Goal: Task Accomplishment & Management: Complete application form

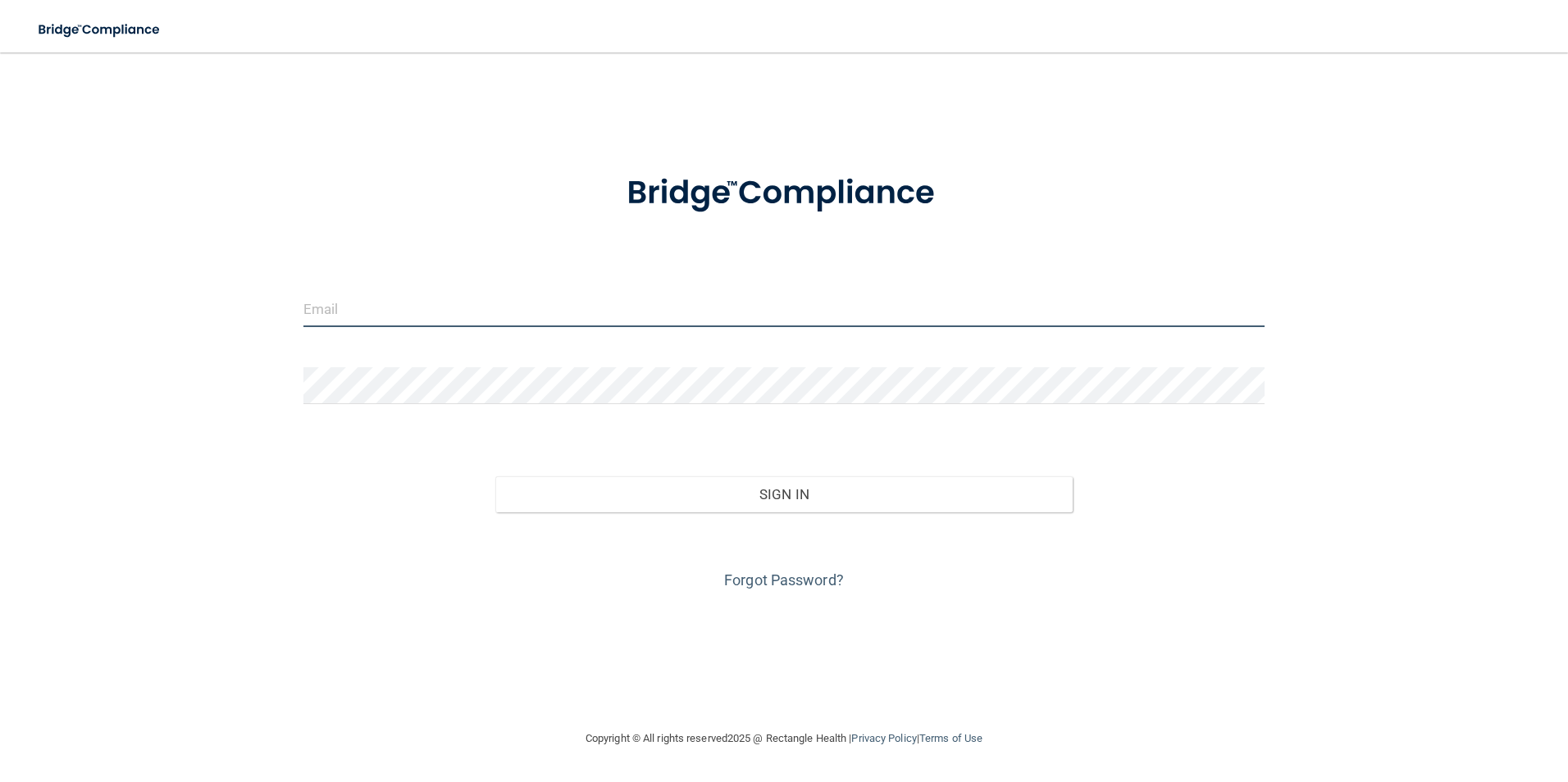
click at [543, 313] on input "email" at bounding box center [784, 308] width 962 height 37
type input "[EMAIL_ADDRESS][DOMAIN_NAME]"
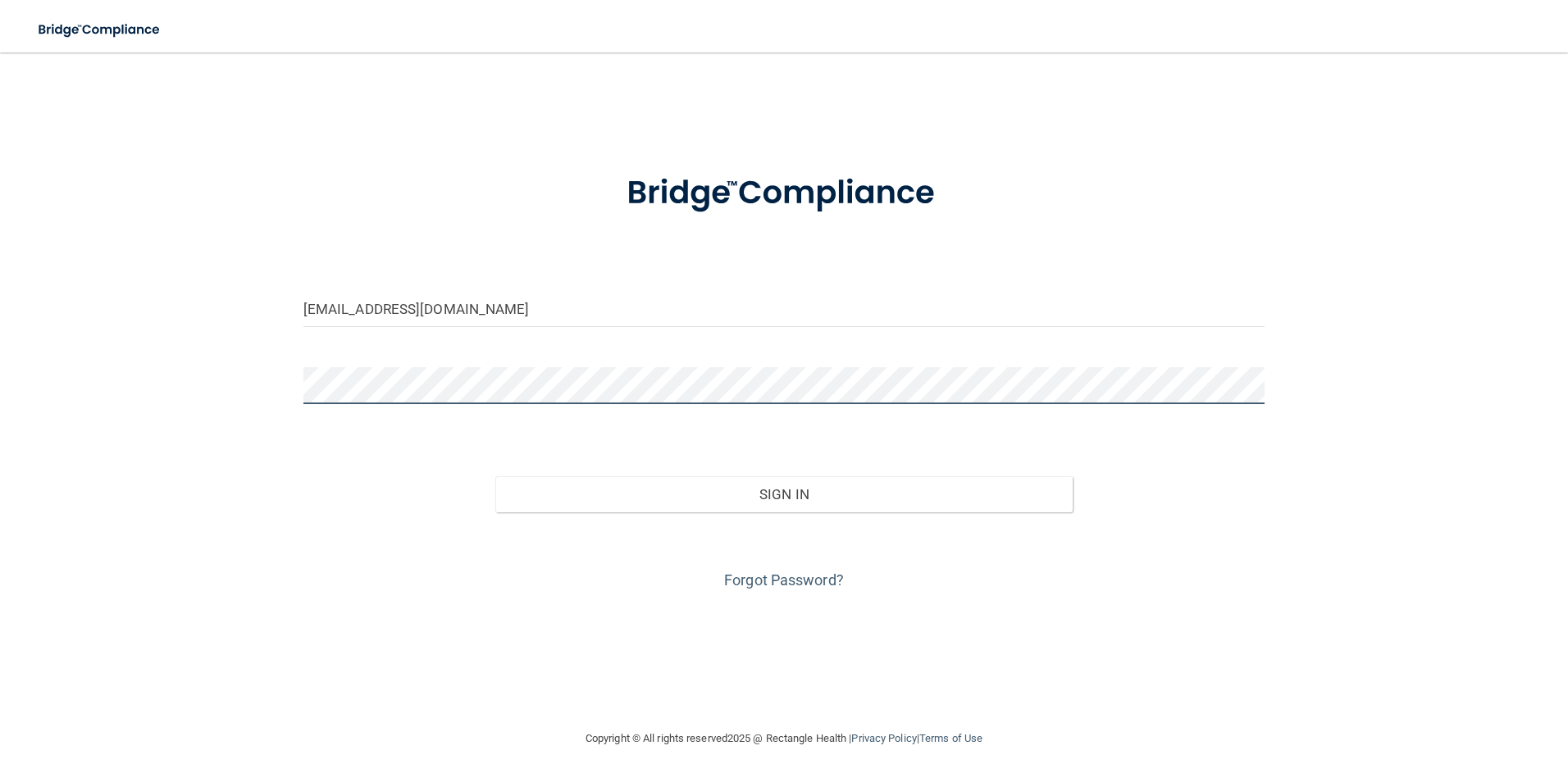
click at [495, 476] on button "Sign In" at bounding box center [783, 494] width 577 height 36
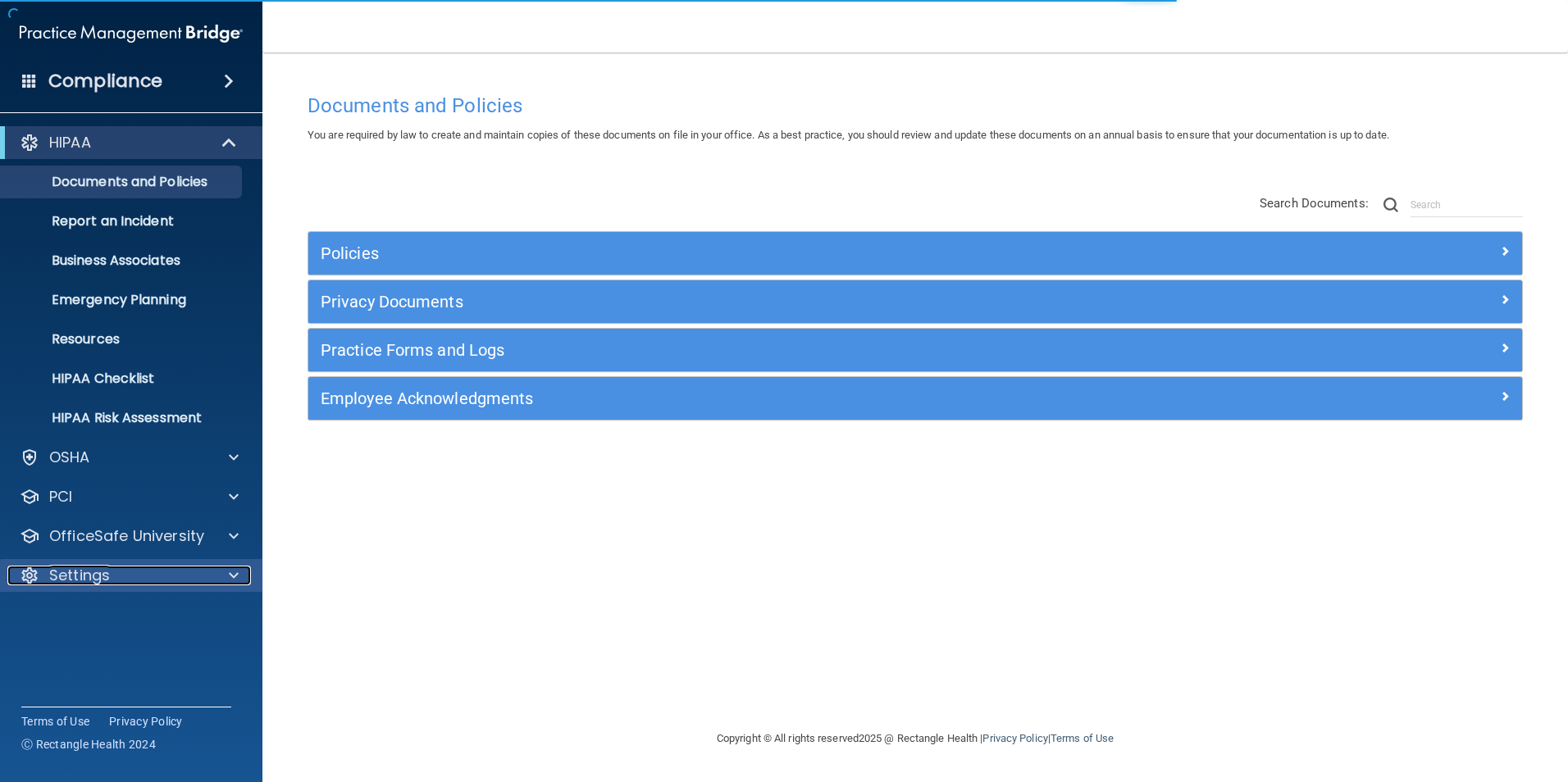
click at [98, 572] on p "Settings" at bounding box center [79, 575] width 60 height 19
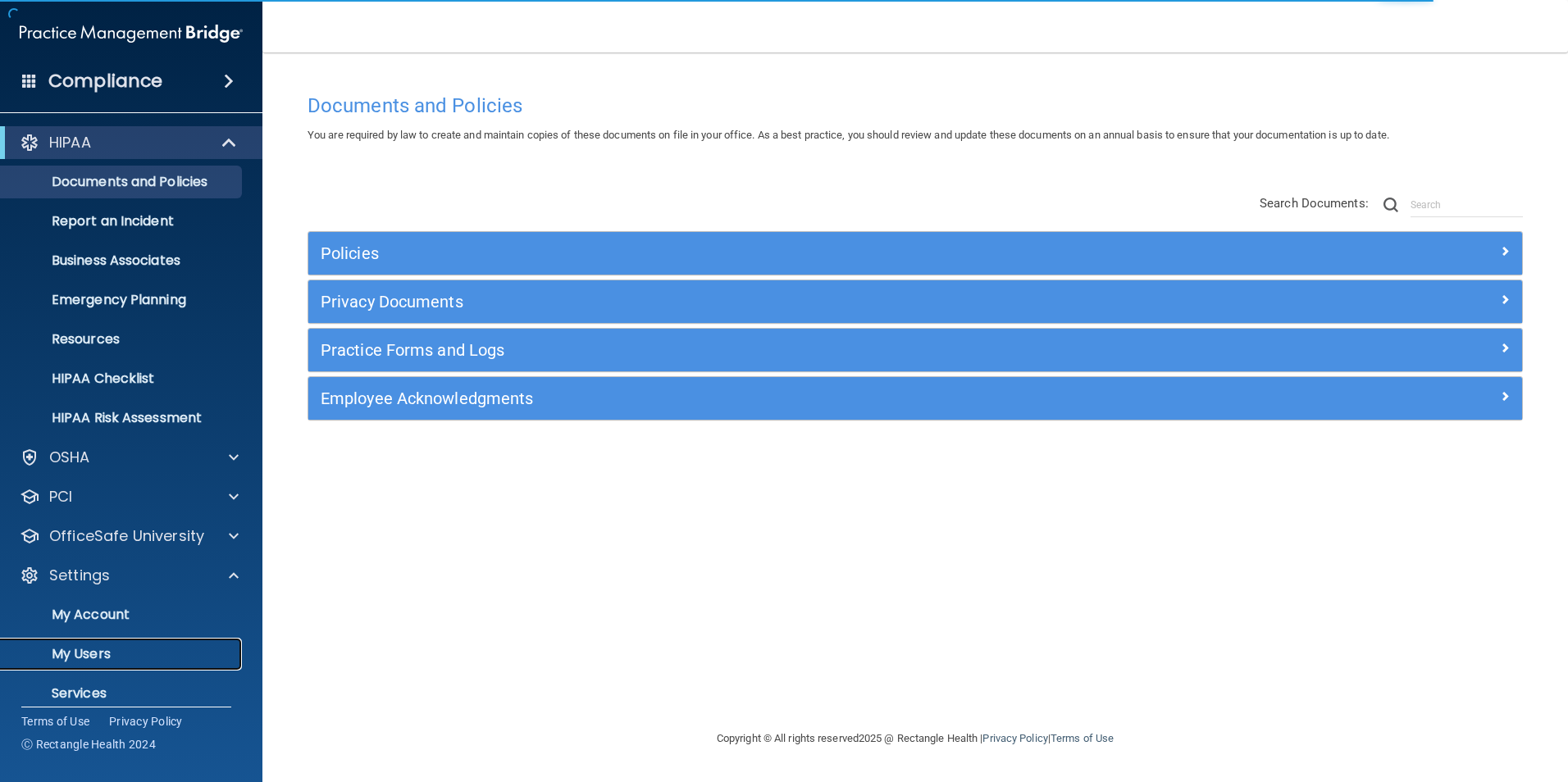
click at [93, 659] on p "My Users" at bounding box center [123, 654] width 224 height 17
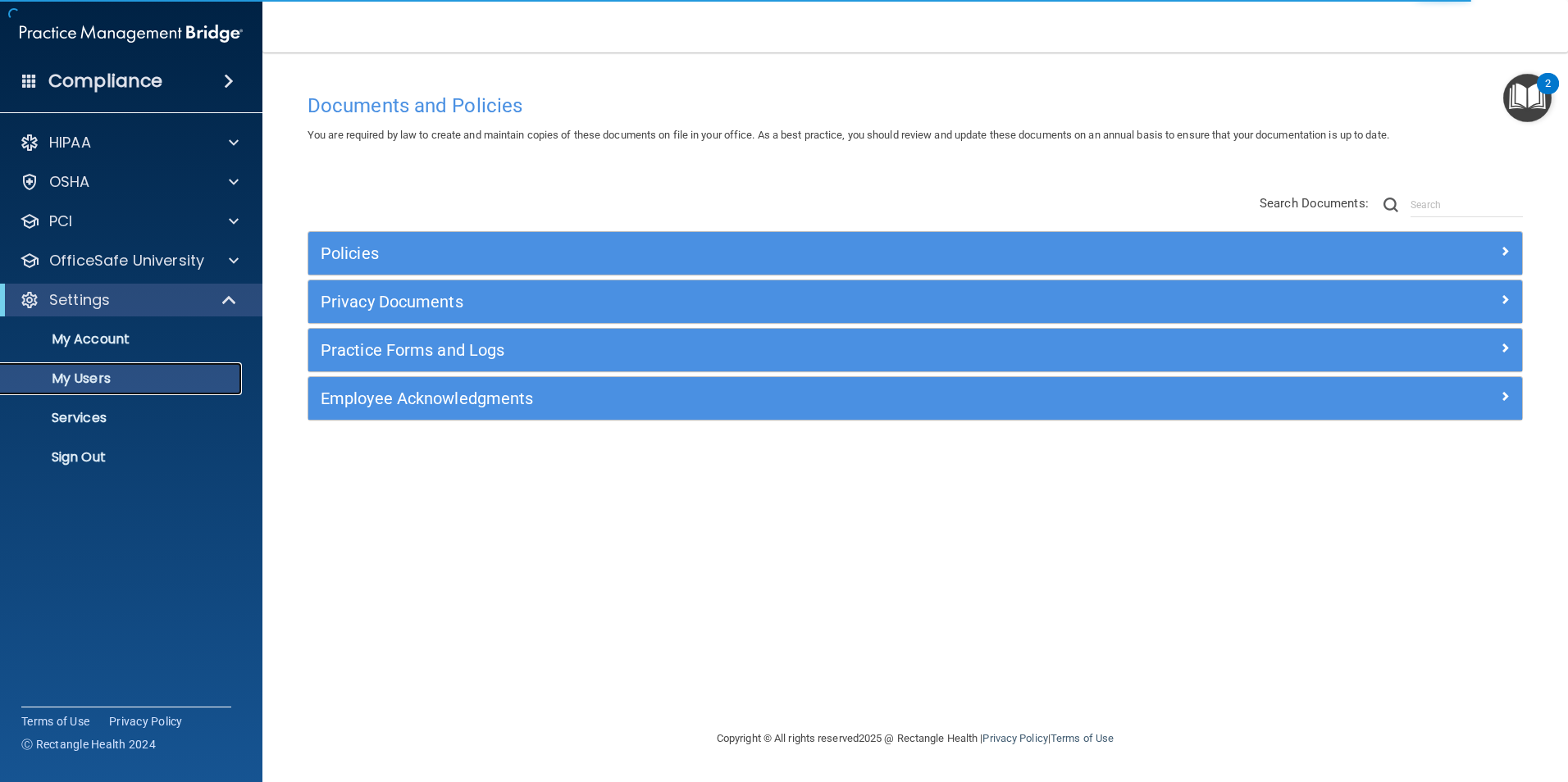
select select "20"
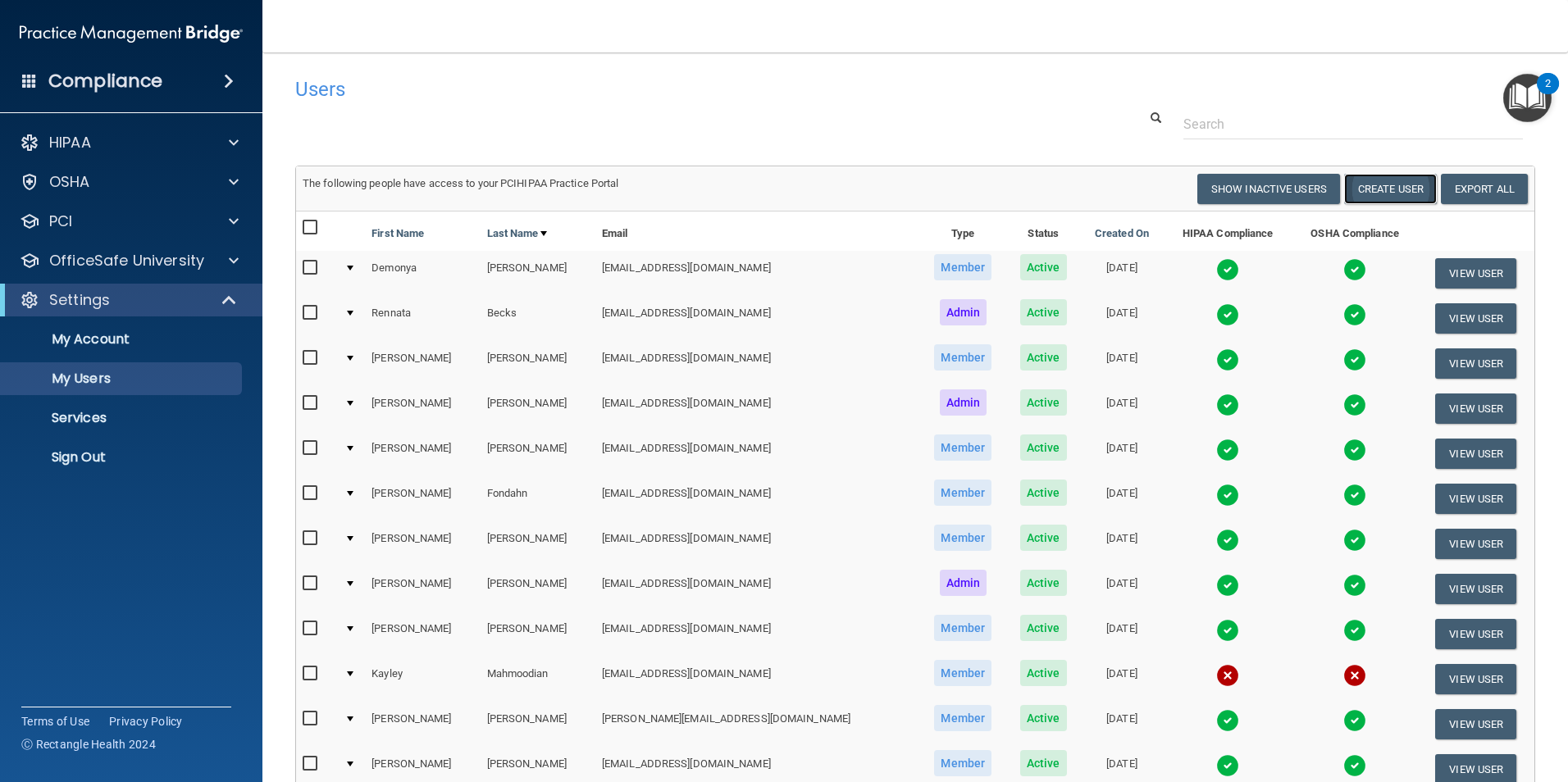
click at [1383, 194] on button "Create User" at bounding box center [1390, 188] width 93 height 31
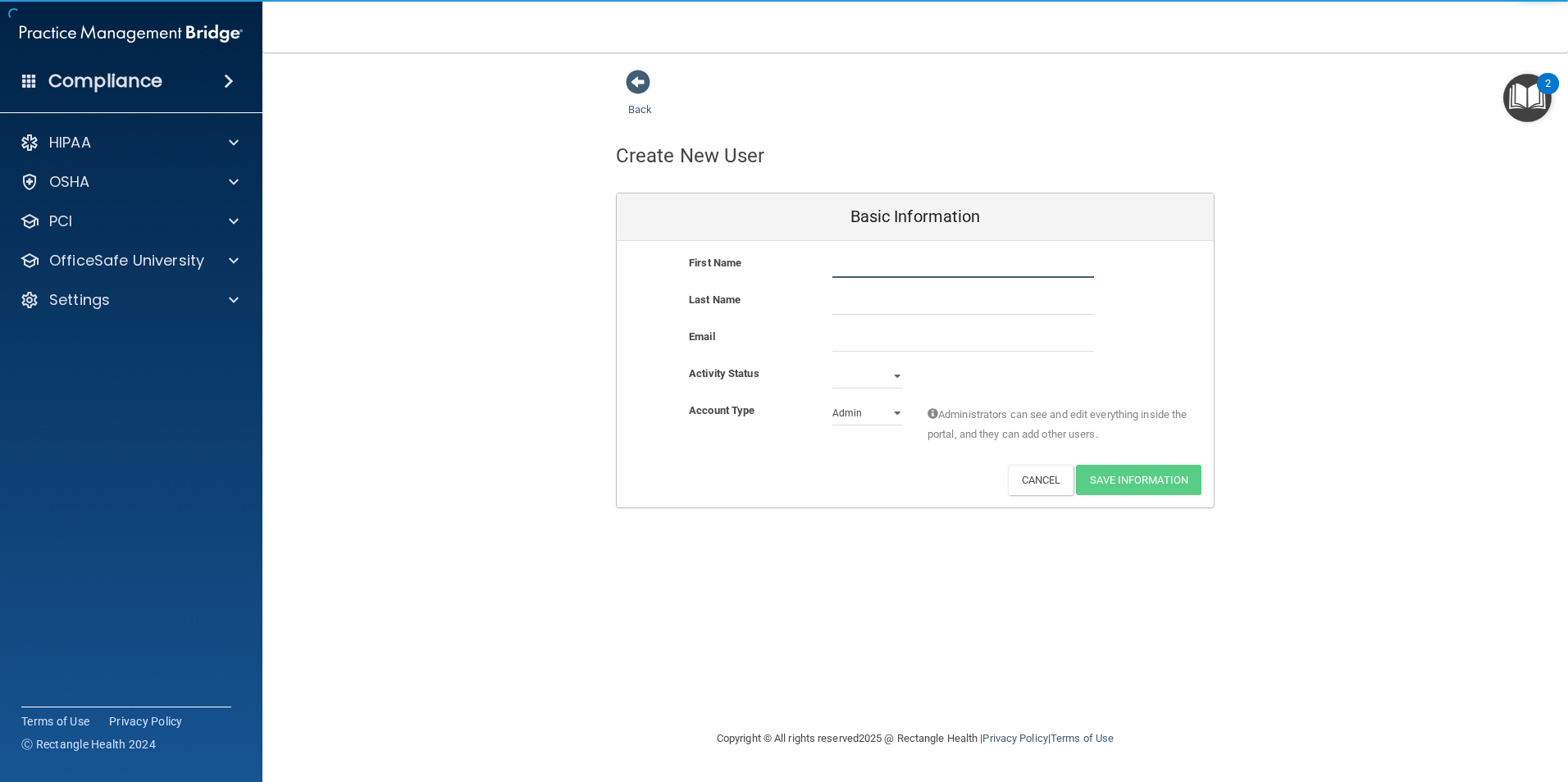
click at [919, 269] on input "text" at bounding box center [963, 265] width 262 height 25
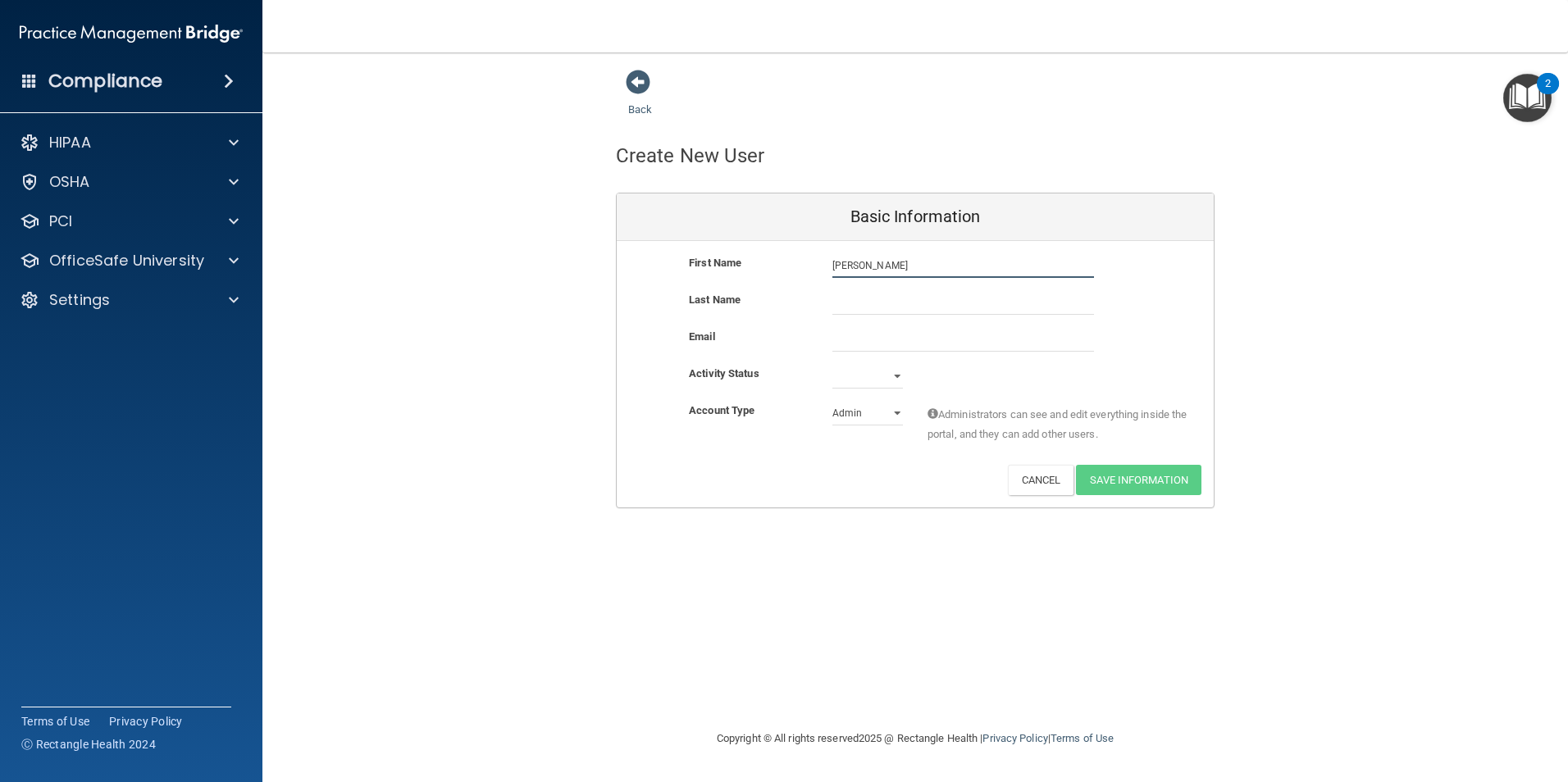
type input "[PERSON_NAME]"
type input "[EMAIL_ADDRESS][DOMAIN_NAME]"
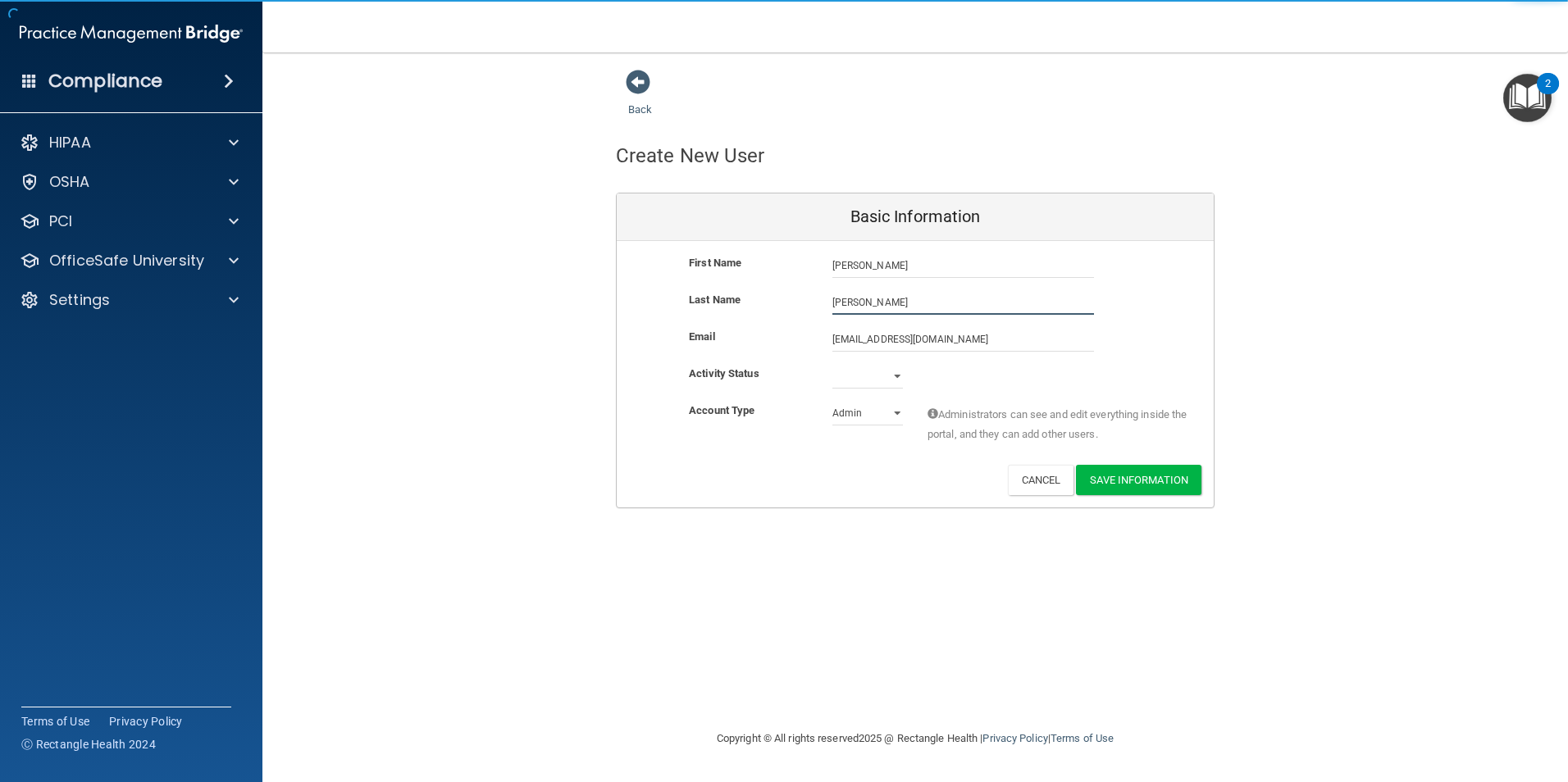
type input "[PERSON_NAME]"
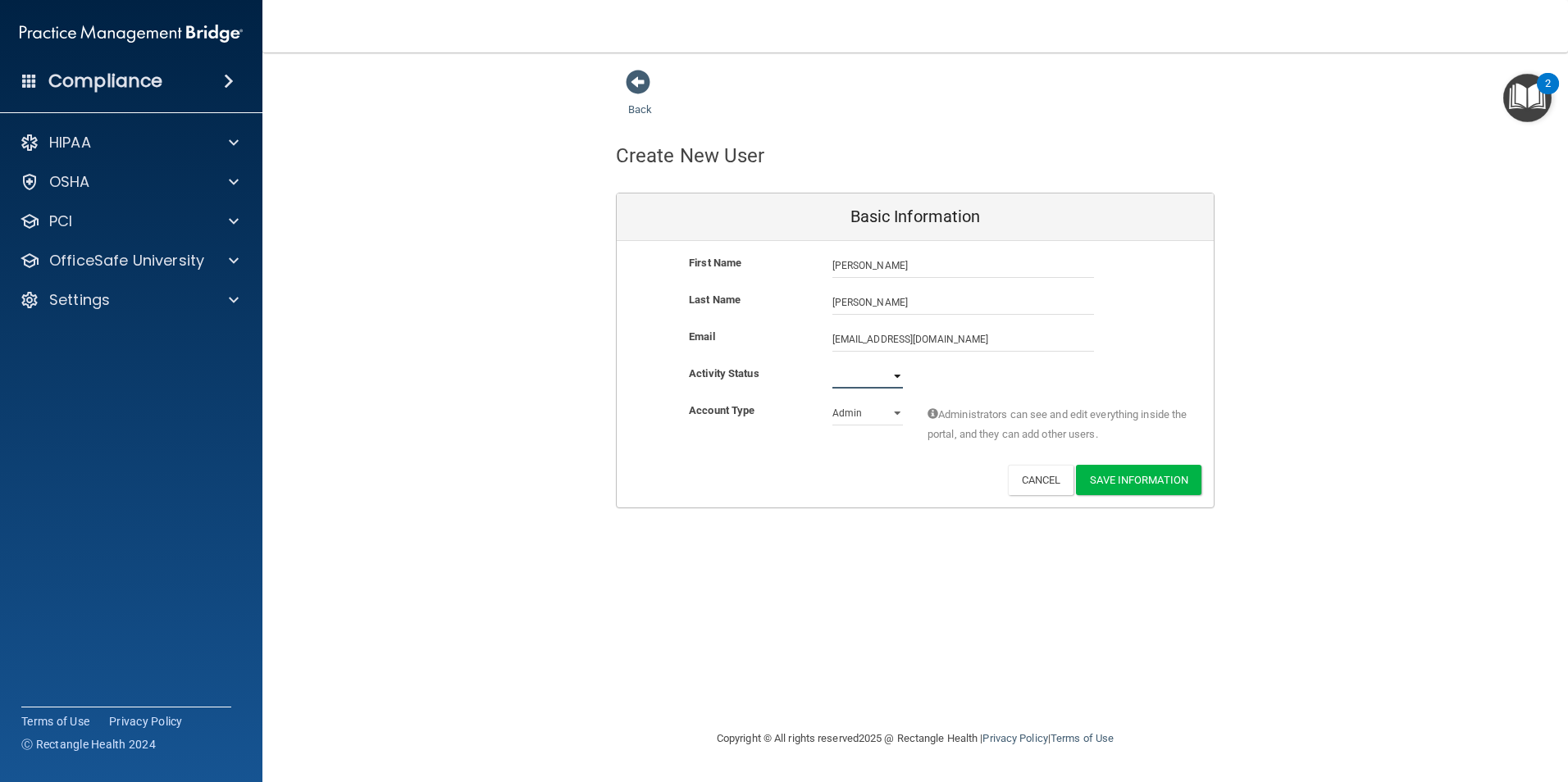
click at [901, 371] on select "Active Inactive" at bounding box center [867, 377] width 70 height 25
select select "active"
click at [832, 364] on select "Active Inactive" at bounding box center [867, 377] width 70 height 25
click at [865, 418] on select "Admin Member" at bounding box center [867, 413] width 70 height 25
select select "practice_member"
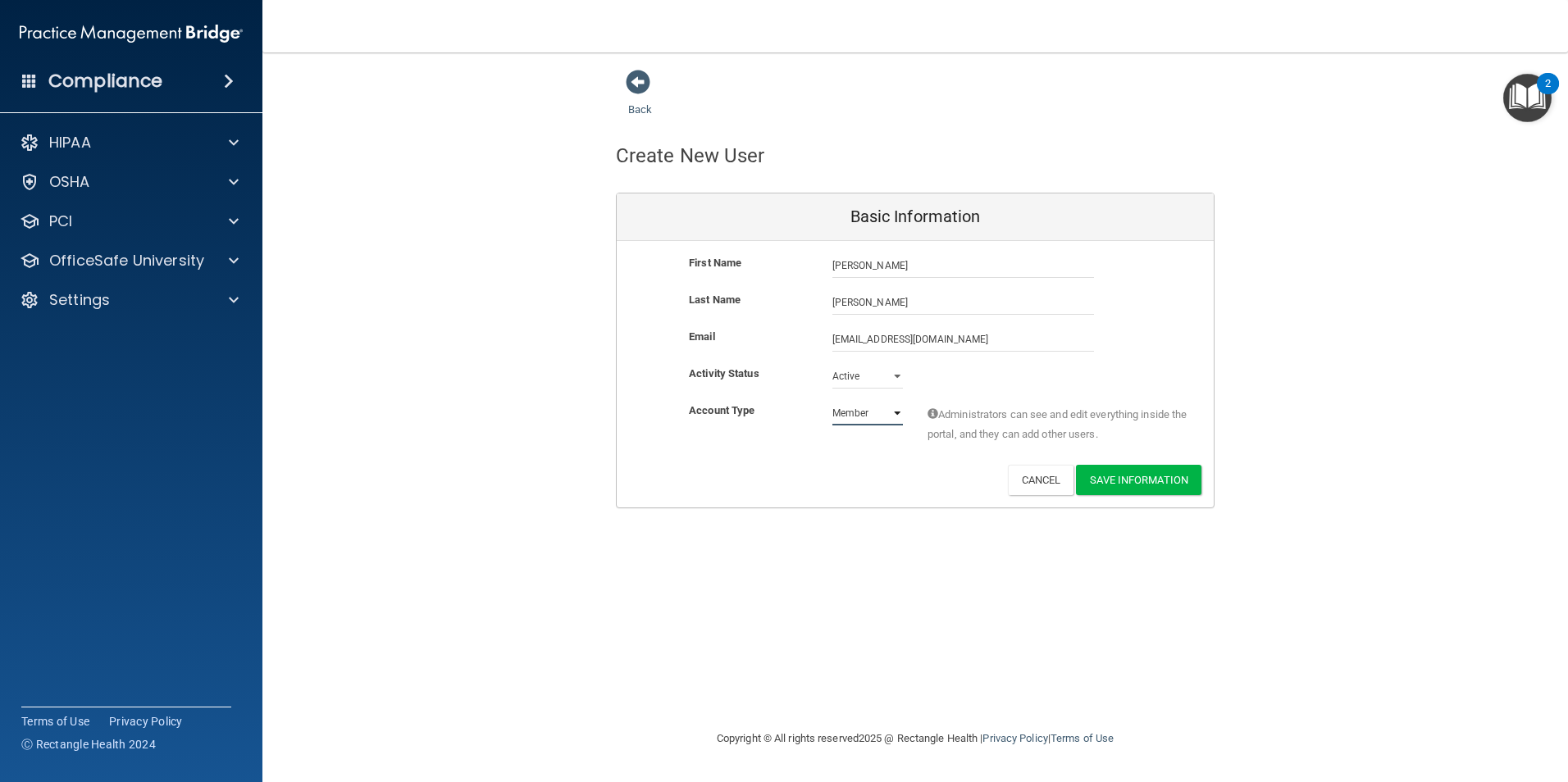
click at [832, 401] on select "Admin Member" at bounding box center [867, 413] width 70 height 25
click at [1109, 483] on button "Save Information" at bounding box center [1138, 480] width 125 height 31
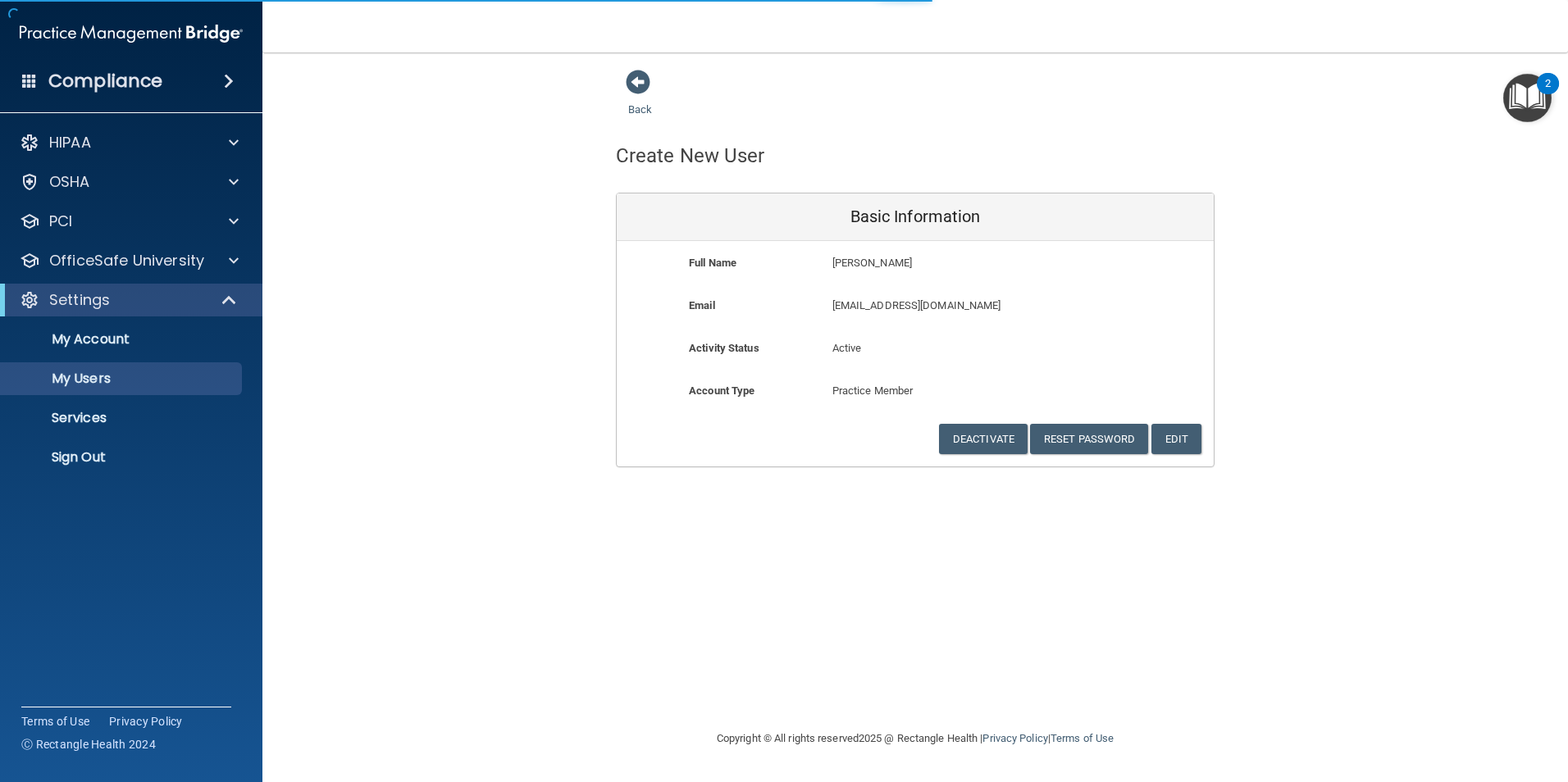
select select "20"
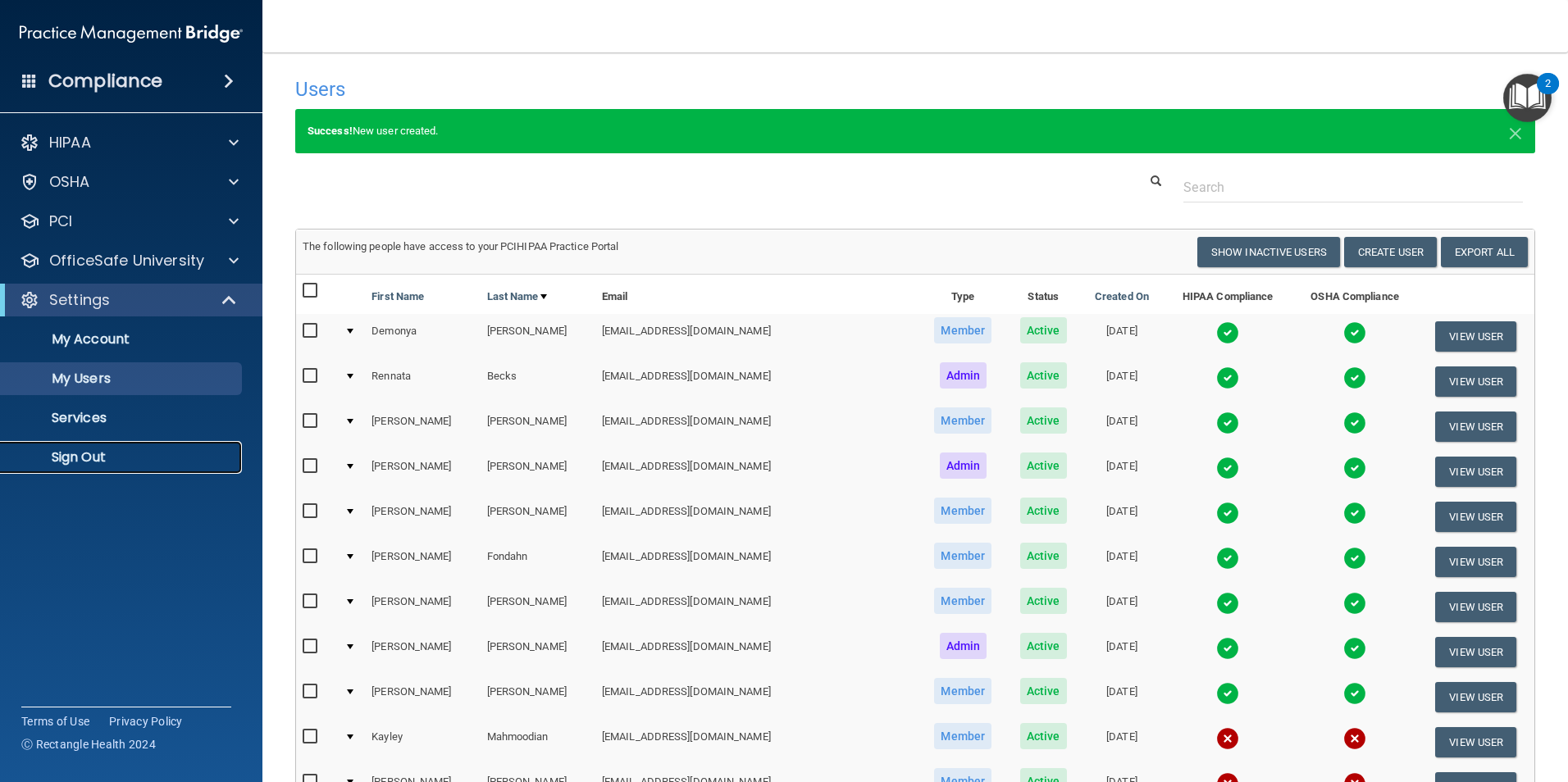
click at [92, 459] on p "Sign Out" at bounding box center [123, 457] width 224 height 17
